Goal: Task Accomplishment & Management: Understand process/instructions

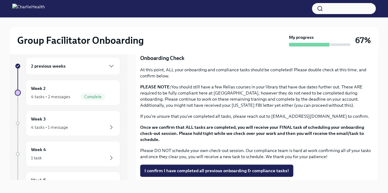
scroll to position [484, 0]
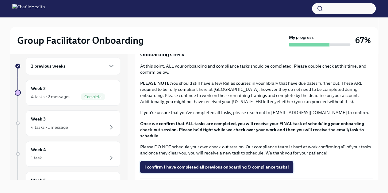
click at [178, 164] on span "I confirm I have completed all previous onboarding & compliance tasks!" at bounding box center [216, 167] width 144 height 6
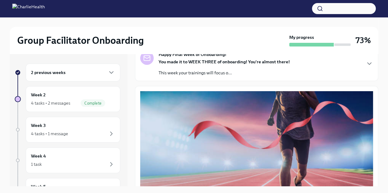
scroll to position [0, 0]
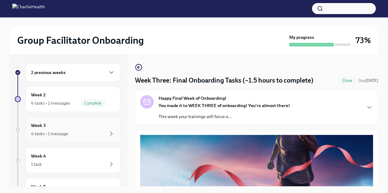
click at [48, 133] on div "4 tasks • 1 message" at bounding box center [49, 134] width 37 height 6
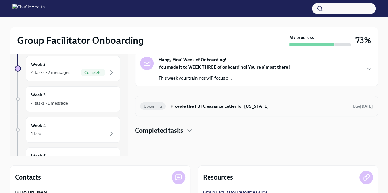
click at [366, 98] on div "Upcoming Provide the FBI Clearance Letter for [US_STATE] Due [DATE]" at bounding box center [256, 106] width 243 height 20
click at [365, 102] on div "Upcoming Provide the FBI Clearance Letter for [US_STATE] Due [DATE]" at bounding box center [256, 106] width 233 height 10
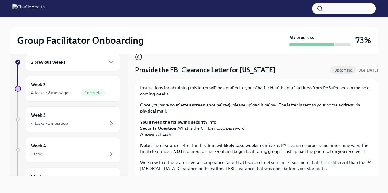
click at [139, 58] on icon "button" at bounding box center [137, 57] width 1 height 2
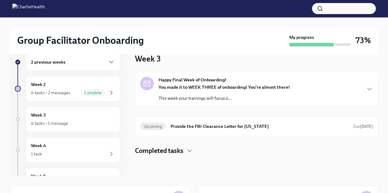
click at [364, 87] on div "Happy Final Week of Onboarding! You made it to WEEK THREE of onboarding! You're…" at bounding box center [256, 89] width 233 height 25
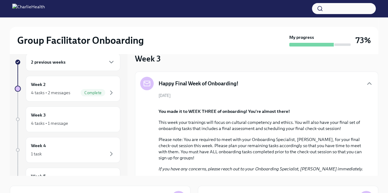
click at [87, 67] on div "2 previous weeks" at bounding box center [73, 62] width 94 height 18
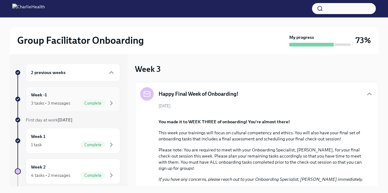
click at [91, 108] on div "Week -1 3 tasks • 3 messages Complete" at bounding box center [73, 99] width 94 height 26
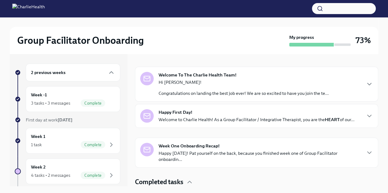
scroll to position [88, 0]
click at [354, 84] on div "Welcome To The Charlie Health Team! Hi [PERSON_NAME]! Congratulations on landin…" at bounding box center [256, 83] width 233 height 25
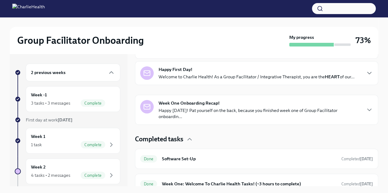
scroll to position [356, 0]
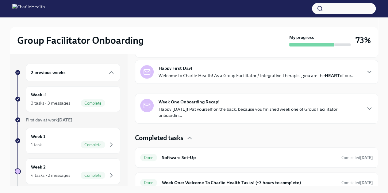
click at [357, 79] on div "Happy First Day! Welcome to Charlie Health! As a Group Facilitator / Integrativ…" at bounding box center [256, 71] width 233 height 13
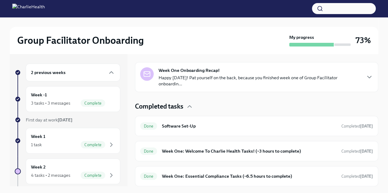
scroll to position [657, 0]
click at [348, 92] on div "Week One Onboarding Recap! Happy [DATE]! Pat yourself on the back, because you …" at bounding box center [256, 77] width 243 height 30
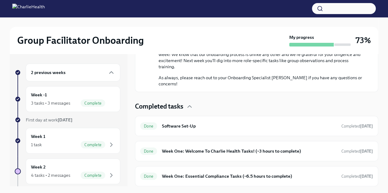
scroll to position [1013, 0]
click at [346, 149] on span "Completed [DATE]" at bounding box center [357, 151] width 32 height 5
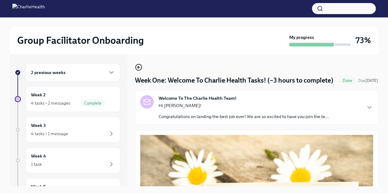
click at [140, 69] on icon "button" at bounding box center [138, 67] width 7 height 7
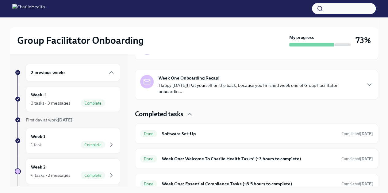
scroll to position [162, 0]
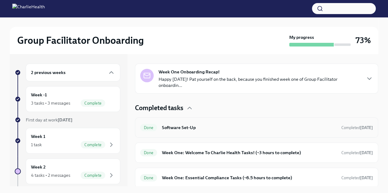
click at [305, 128] on h6 "Software Set-Up" at bounding box center [249, 127] width 174 height 7
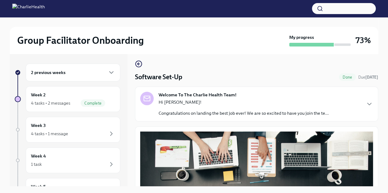
scroll to position [2, 0]
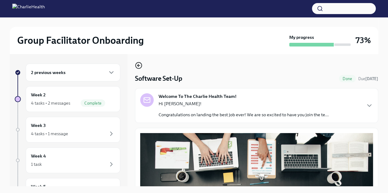
click at [139, 67] on icon "button" at bounding box center [138, 65] width 7 height 7
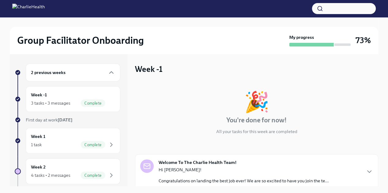
scroll to position [162, 0]
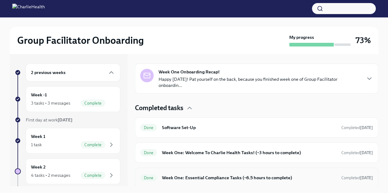
click at [318, 175] on h6 "Week One: Essential Compliance Tasks (~6.5 hours to complete)" at bounding box center [249, 178] width 174 height 7
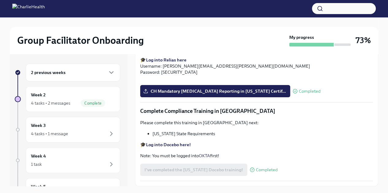
scroll to position [1311, 0]
click at [46, 98] on div "Week 2 4 tasks • 2 messages Complete" at bounding box center [73, 99] width 84 height 15
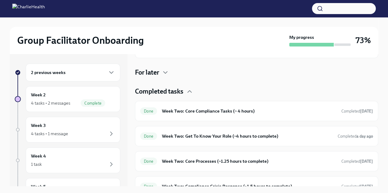
scroll to position [132, 0]
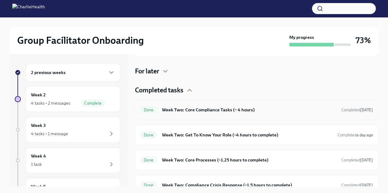
click at [347, 114] on div "Done Week Two: Core Compliance Tasks (~ 4 hours) Completed [DATE]" at bounding box center [256, 110] width 233 height 10
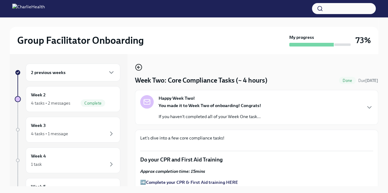
click at [138, 69] on icon "button" at bounding box center [138, 67] width 7 height 7
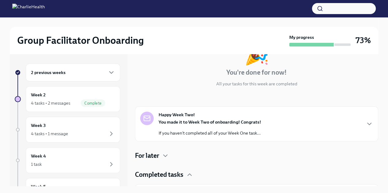
scroll to position [140, 0]
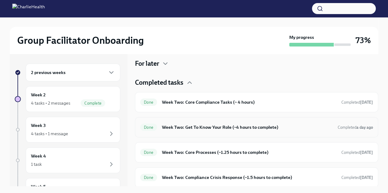
click at [253, 126] on h6 "Week Two: Get To Know Your Role (~4 hours to complete)" at bounding box center [247, 127] width 171 height 7
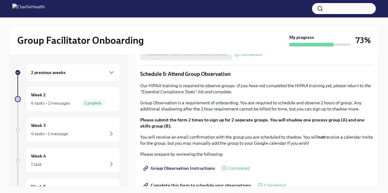
scroll to position [276, 0]
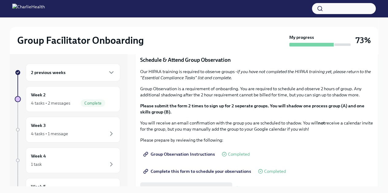
drag, startPoint x: 256, startPoint y: 130, endPoint x: 159, endPoint y: 129, distance: 96.3
copy p "[URL][DOMAIN_NAME][PERSON_NAME]"
